Goal: Task Accomplishment & Management: Manage account settings

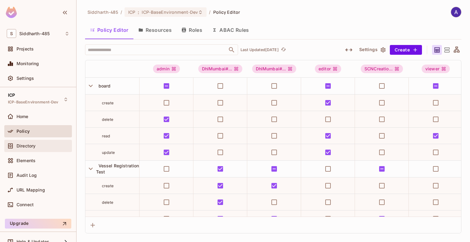
click at [24, 146] on span "Directory" at bounding box center [26, 146] width 19 height 5
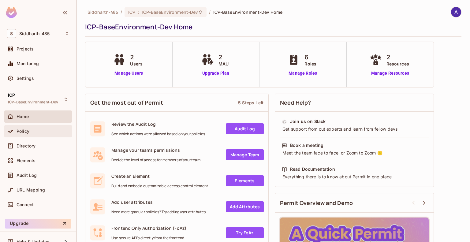
click at [30, 131] on div "Policy" at bounding box center [43, 131] width 53 height 5
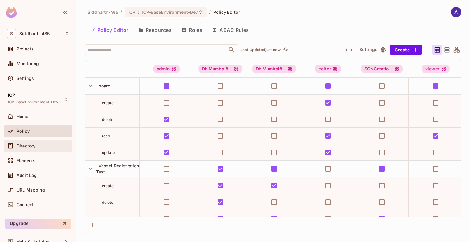
click at [38, 145] on div "Directory" at bounding box center [43, 146] width 53 height 5
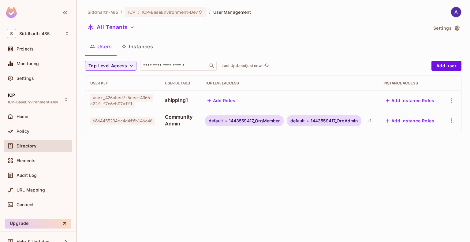
click at [146, 45] on button "Instances" at bounding box center [137, 46] width 41 height 15
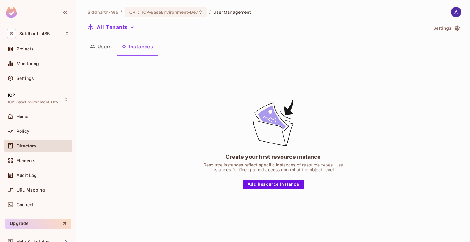
click at [106, 44] on button "Users" at bounding box center [101, 46] width 32 height 15
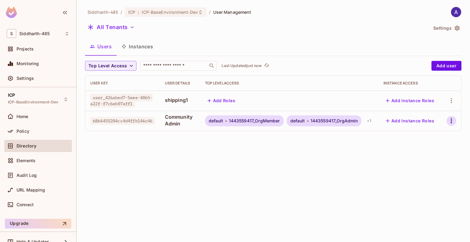
click at [449, 123] on icon "button" at bounding box center [451, 120] width 7 height 7
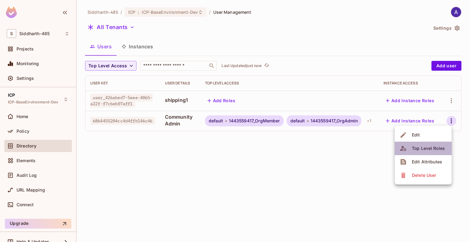
click at [418, 148] on div "Top Level Roles" at bounding box center [428, 148] width 33 height 6
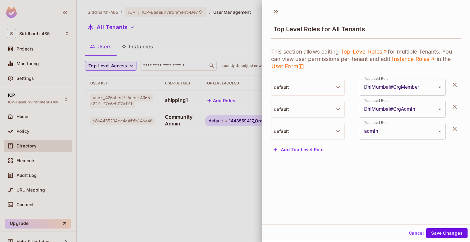
click at [451, 125] on icon "button" at bounding box center [454, 128] width 7 height 7
click at [451, 108] on icon "button" at bounding box center [454, 106] width 7 height 7
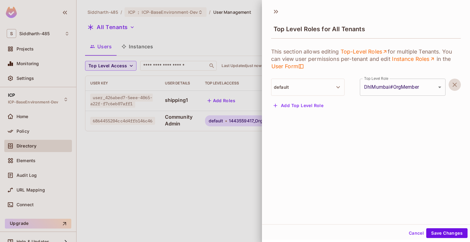
click at [451, 87] on icon "button" at bounding box center [454, 84] width 7 height 7
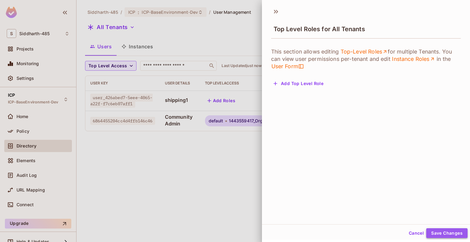
click at [439, 231] on button "Save Changes" at bounding box center [446, 233] width 41 height 10
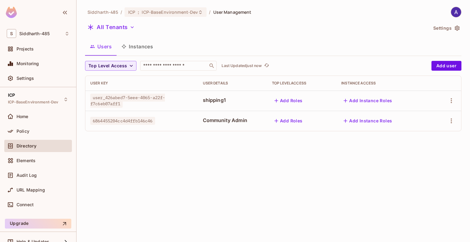
click at [258, 183] on div "Siddharth-485 / ICP : ICP-BaseEnvironment-Dev / User Management All Tenants Set…" at bounding box center [272, 121] width 393 height 242
click at [243, 180] on div "Siddharth-485 / ICP : ICP-BaseEnvironment-Dev / User Management All Tenants Set…" at bounding box center [272, 121] width 393 height 242
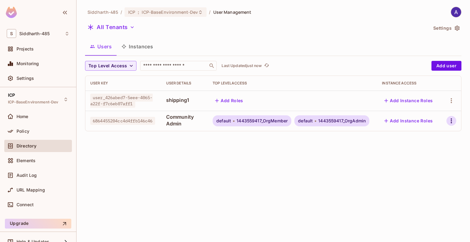
click at [452, 120] on icon "button" at bounding box center [451, 120] width 7 height 7
click at [320, 162] on div at bounding box center [235, 121] width 470 height 242
drag, startPoint x: 93, startPoint y: 121, endPoint x: 158, endPoint y: 122, distance: 64.9
click at [156, 122] on div "6864455204cc4d4ffb146c46" at bounding box center [123, 121] width 66 height 6
copy span "6864455204cc4d4ffb146c46"
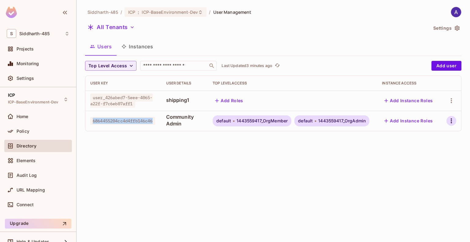
click at [449, 120] on icon "button" at bounding box center [451, 120] width 7 height 7
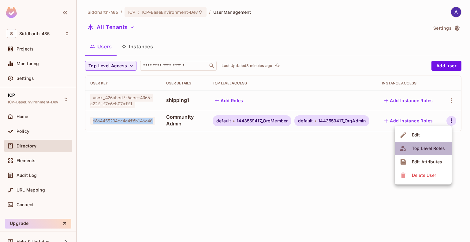
click at [425, 148] on div "Top Level Roles" at bounding box center [428, 148] width 33 height 6
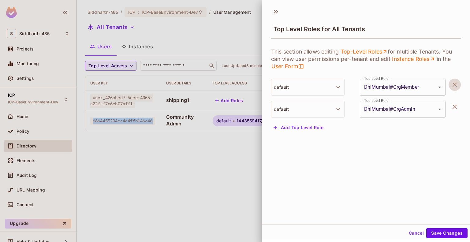
click at [451, 85] on icon "button" at bounding box center [454, 84] width 7 height 7
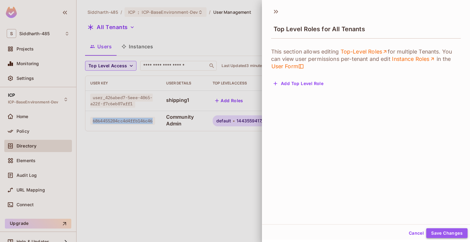
click at [435, 231] on button "Save Changes" at bounding box center [446, 233] width 41 height 10
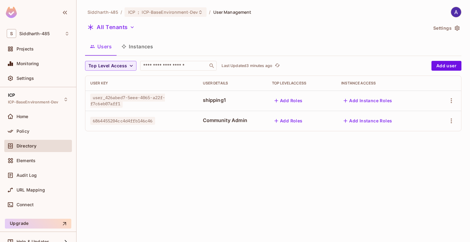
click at [250, 167] on div "Siddharth-485 / ICP : ICP-BaseEnvironment-Dev / User Management All Tenants Set…" at bounding box center [272, 121] width 393 height 242
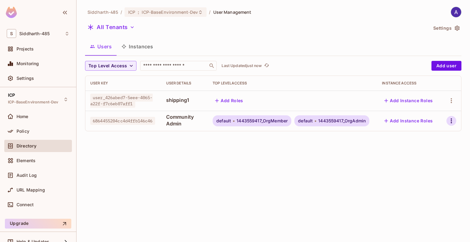
click at [448, 122] on icon "button" at bounding box center [451, 120] width 7 height 7
click at [24, 128] on div at bounding box center [235, 121] width 470 height 242
click at [27, 131] on span "Policy" at bounding box center [23, 131] width 13 height 5
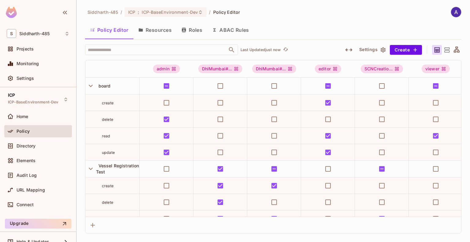
click at [195, 29] on button "Roles" at bounding box center [192, 29] width 31 height 15
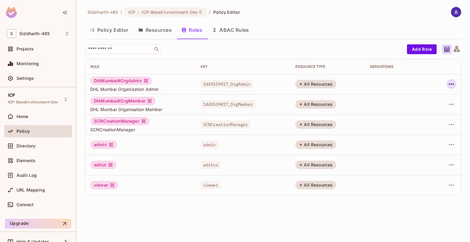
click at [451, 83] on icon "button" at bounding box center [451, 83] width 7 height 7
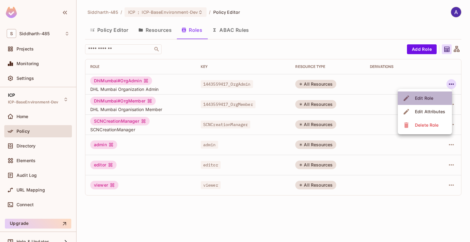
click at [430, 98] on div "Edit Role" at bounding box center [424, 98] width 18 height 6
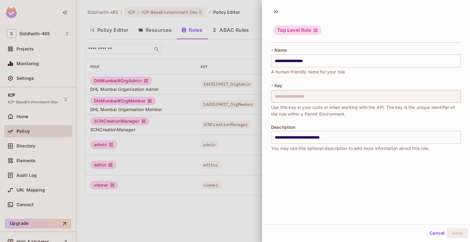
click at [23, 145] on div at bounding box center [235, 121] width 470 height 242
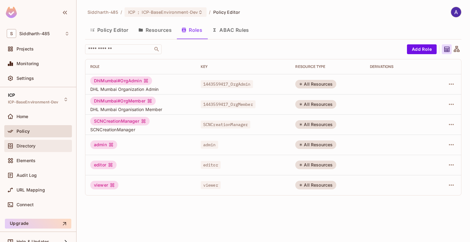
click at [28, 144] on span "Directory" at bounding box center [26, 146] width 19 height 5
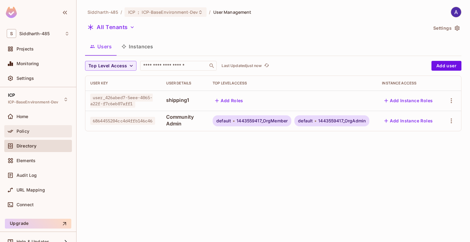
click at [33, 131] on div "Policy" at bounding box center [43, 131] width 53 height 5
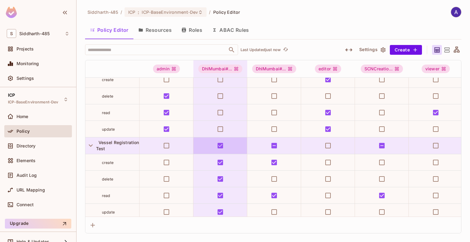
scroll to position [31, 0]
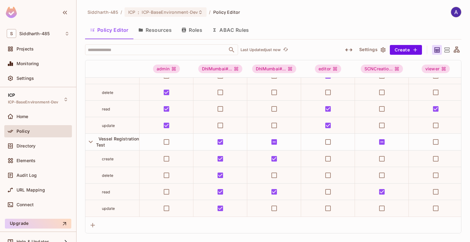
click at [446, 49] on icon at bounding box center [446, 49] width 5 height 5
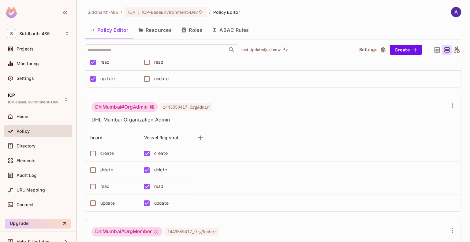
scroll to position [105, 0]
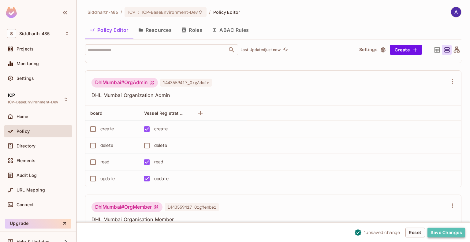
click at [440, 231] on button "Save Changes" at bounding box center [446, 233] width 38 height 10
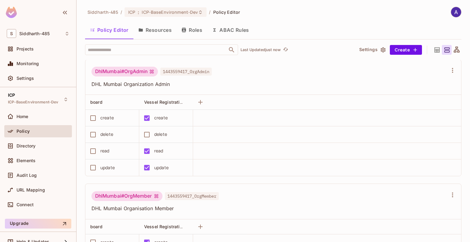
scroll to position [116, 0]
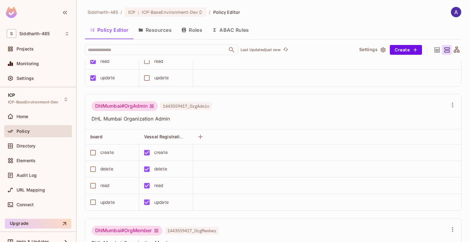
scroll to position [81, 0]
click at [195, 29] on button "Roles" at bounding box center [192, 29] width 31 height 15
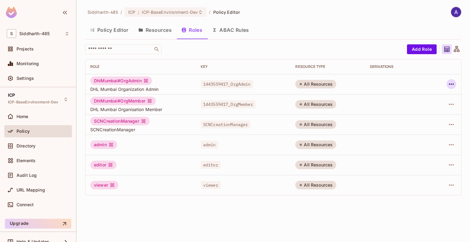
click at [451, 82] on icon "button" at bounding box center [451, 83] width 7 height 7
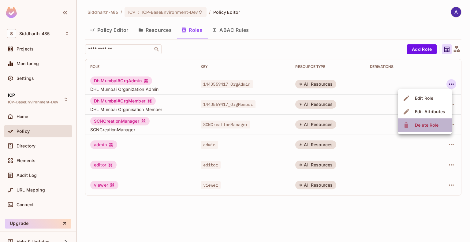
click at [430, 126] on div "Delete Role" at bounding box center [427, 125] width 24 height 6
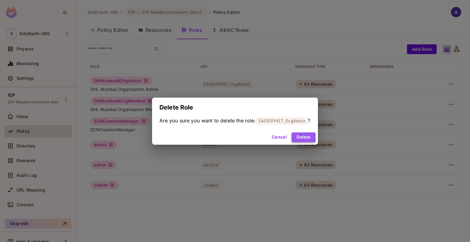
click at [310, 136] on button "Delete" at bounding box center [304, 137] width 24 height 10
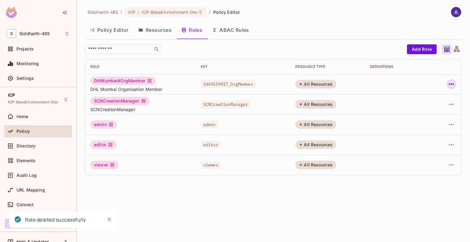
click at [454, 83] on icon "button" at bounding box center [451, 83] width 7 height 7
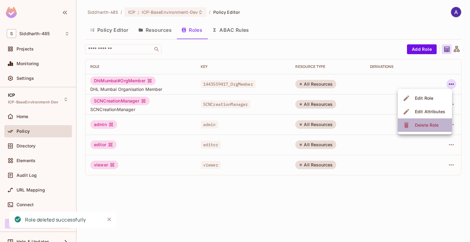
click at [429, 121] on span "Delete Role" at bounding box center [426, 125] width 27 height 10
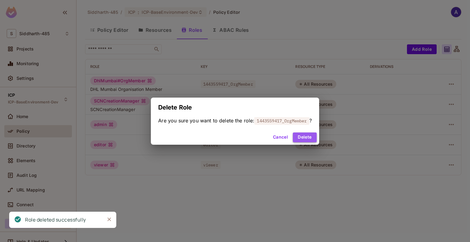
click at [309, 137] on button "Delete" at bounding box center [305, 137] width 24 height 10
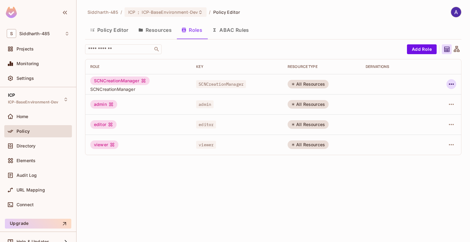
click at [447, 84] on button "button" at bounding box center [451, 84] width 10 height 10
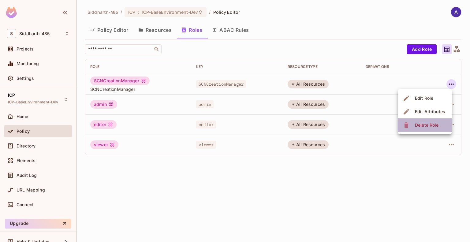
click at [426, 123] on div "Delete Role" at bounding box center [427, 125] width 24 height 6
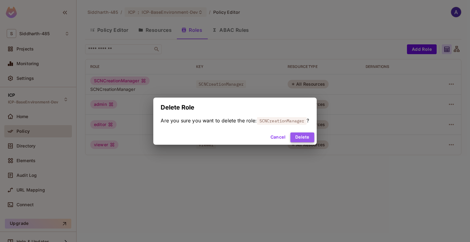
click at [301, 139] on button "Delete" at bounding box center [302, 137] width 24 height 10
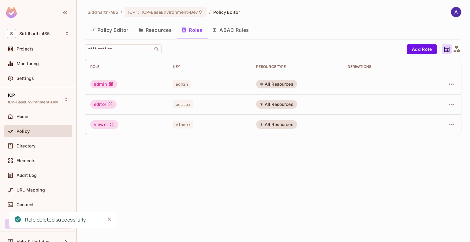
click at [224, 158] on div "Siddharth-485 / ICP : ICP-BaseEnvironment-Dev / Policy Editor Policy Editor Res…" at bounding box center [272, 121] width 393 height 242
click at [153, 164] on div "Siddharth-485 / ICP : ICP-BaseEnvironment-Dev / Policy Editor Policy Editor Res…" at bounding box center [272, 121] width 393 height 242
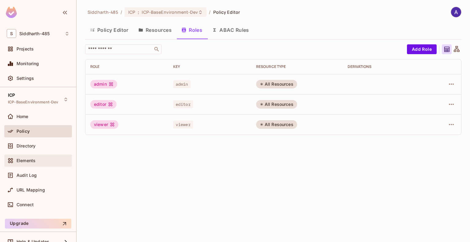
drag, startPoint x: 180, startPoint y: 177, endPoint x: 66, endPoint y: 161, distance: 115.2
click at [66, 161] on div "S Siddharth-485 Projects Monitoring Settings ICP ICP-BaseEnvironment-Dev Home P…" at bounding box center [235, 121] width 470 height 242
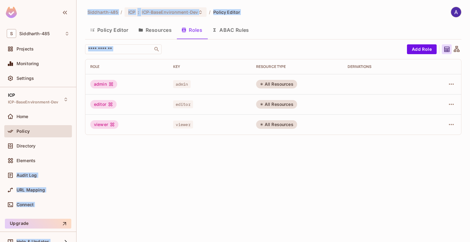
click at [132, 162] on div "Siddharth-485 / ICP : ICP-BaseEnvironment-Dev / Policy Editor Policy Editor Res…" at bounding box center [272, 121] width 393 height 242
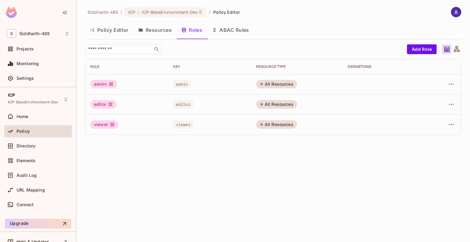
click at [160, 182] on div "Siddharth-485 / ICP : ICP-BaseEnvironment-Dev / Policy Editor Policy Editor Res…" at bounding box center [272, 121] width 393 height 242
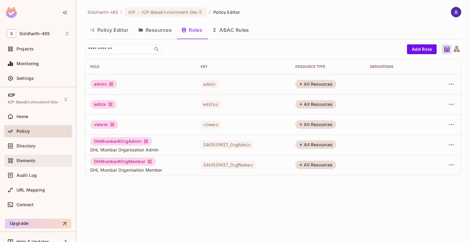
scroll to position [9, 0]
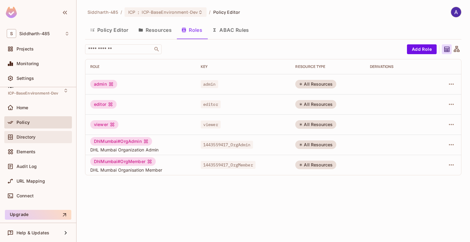
click at [24, 137] on span "Directory" at bounding box center [26, 137] width 19 height 5
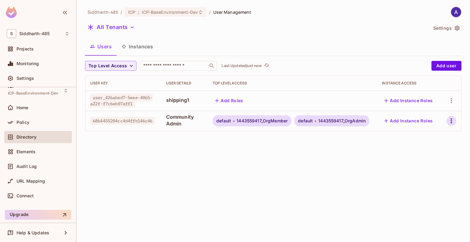
click at [453, 120] on icon "button" at bounding box center [451, 120] width 7 height 7
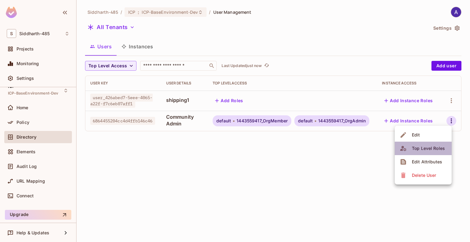
click at [416, 147] on div "Top Level Roles" at bounding box center [428, 148] width 33 height 6
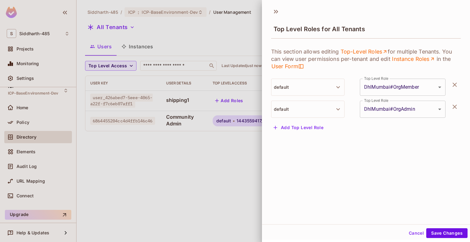
click at [451, 83] on icon "button" at bounding box center [454, 84] width 7 height 7
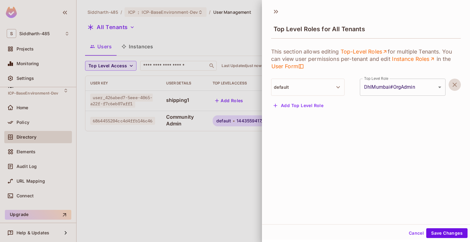
click at [453, 86] on icon "button" at bounding box center [455, 85] width 4 height 4
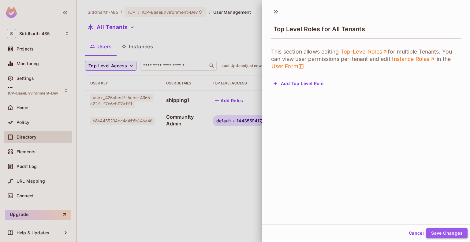
click at [437, 233] on button "Save Changes" at bounding box center [446, 233] width 41 height 10
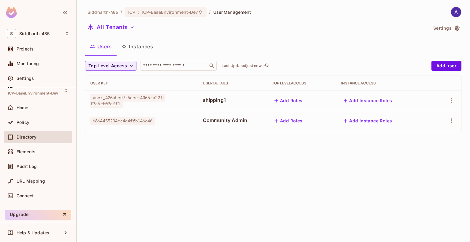
click at [233, 172] on div "Siddharth-485 / ICP : ICP-BaseEnvironment-Dev / User Management All Tenants Set…" at bounding box center [272, 121] width 393 height 242
click at [464, 123] on div "Siddharth-485 / ICP : ICP-BaseEnvironment-Dev / User Management All Tenants Set…" at bounding box center [272, 121] width 393 height 242
click at [462, 144] on div "Siddharth-485 / ICP : ICP-BaseEnvironment-Dev / User Management All Tenants Set…" at bounding box center [272, 121] width 393 height 242
click at [262, 169] on div "Siddharth-485 / ICP : ICP-BaseEnvironment-Dev / User Management All Tenants Set…" at bounding box center [272, 121] width 393 height 242
